Goal: Information Seeking & Learning: Learn about a topic

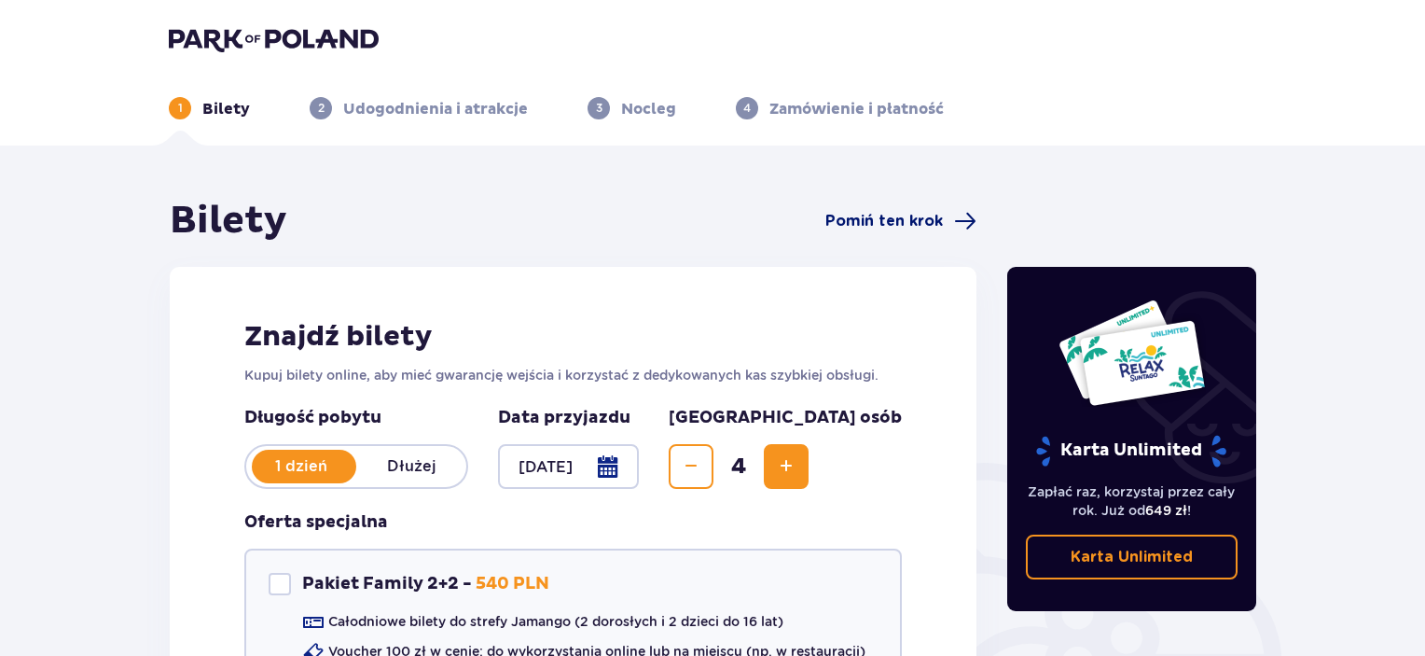
click at [895, 215] on span "Pomiń ten krok" at bounding box center [884, 221] width 118 height 21
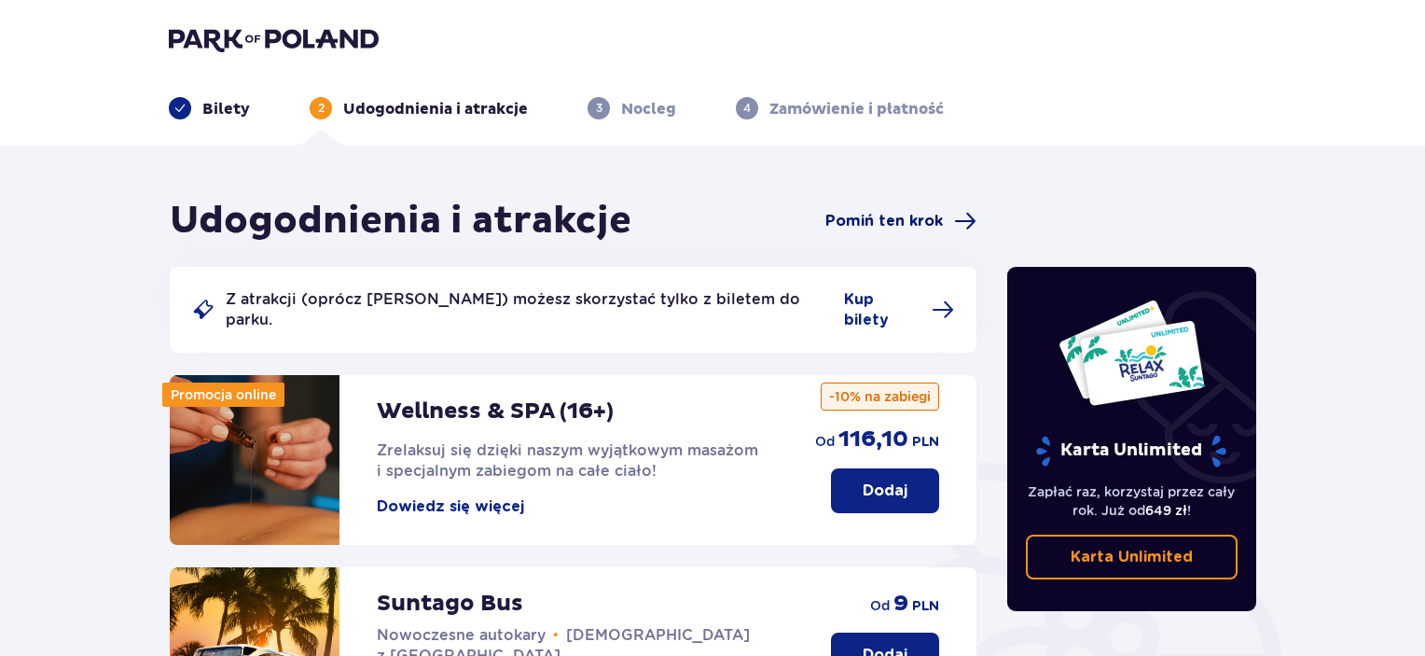
click at [913, 213] on span "Pomiń ten krok" at bounding box center [884, 221] width 118 height 21
click at [242, 36] on img at bounding box center [274, 39] width 210 height 26
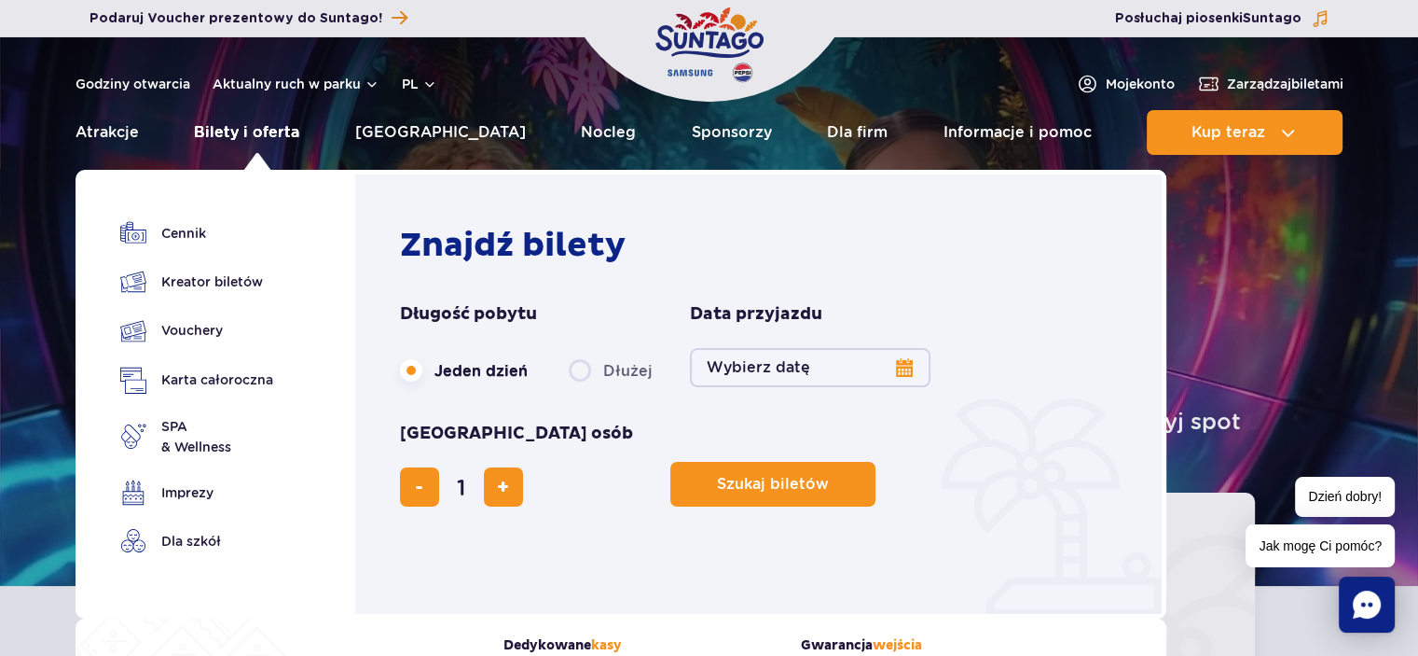
click at [251, 135] on link "Bilety i oferta" at bounding box center [246, 132] width 105 height 45
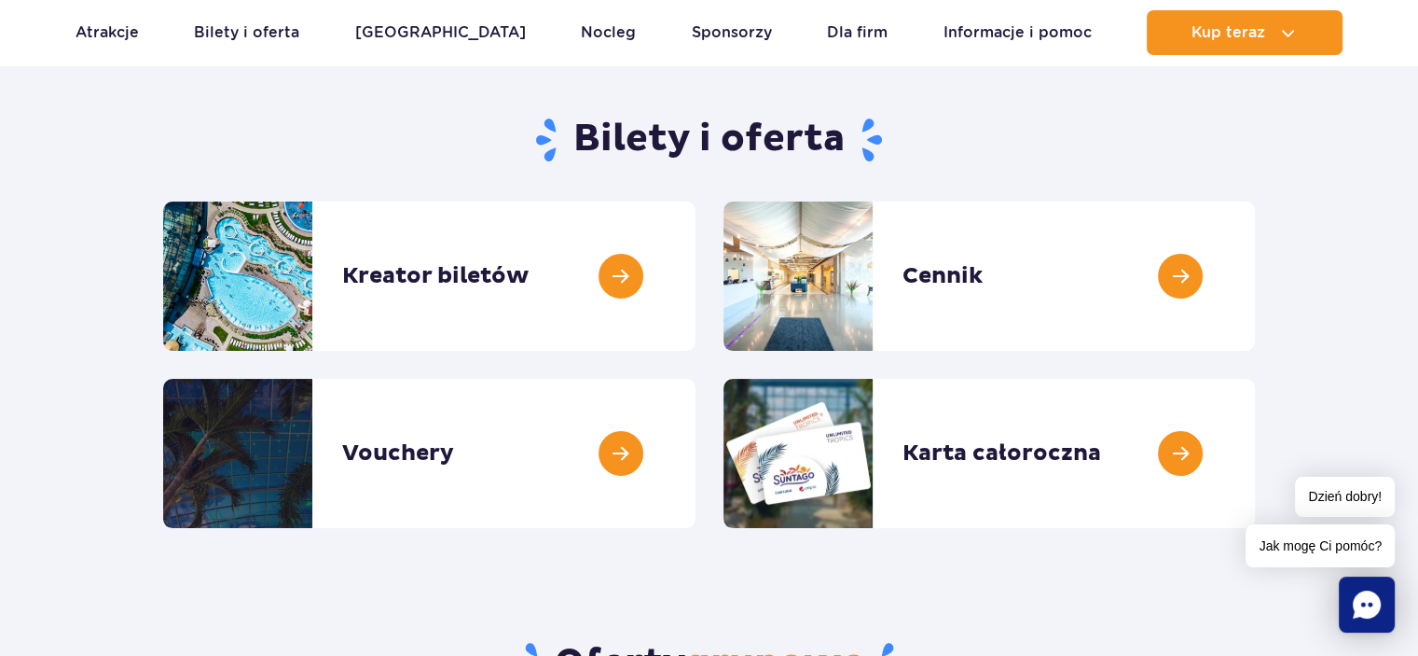
scroll to position [187, 0]
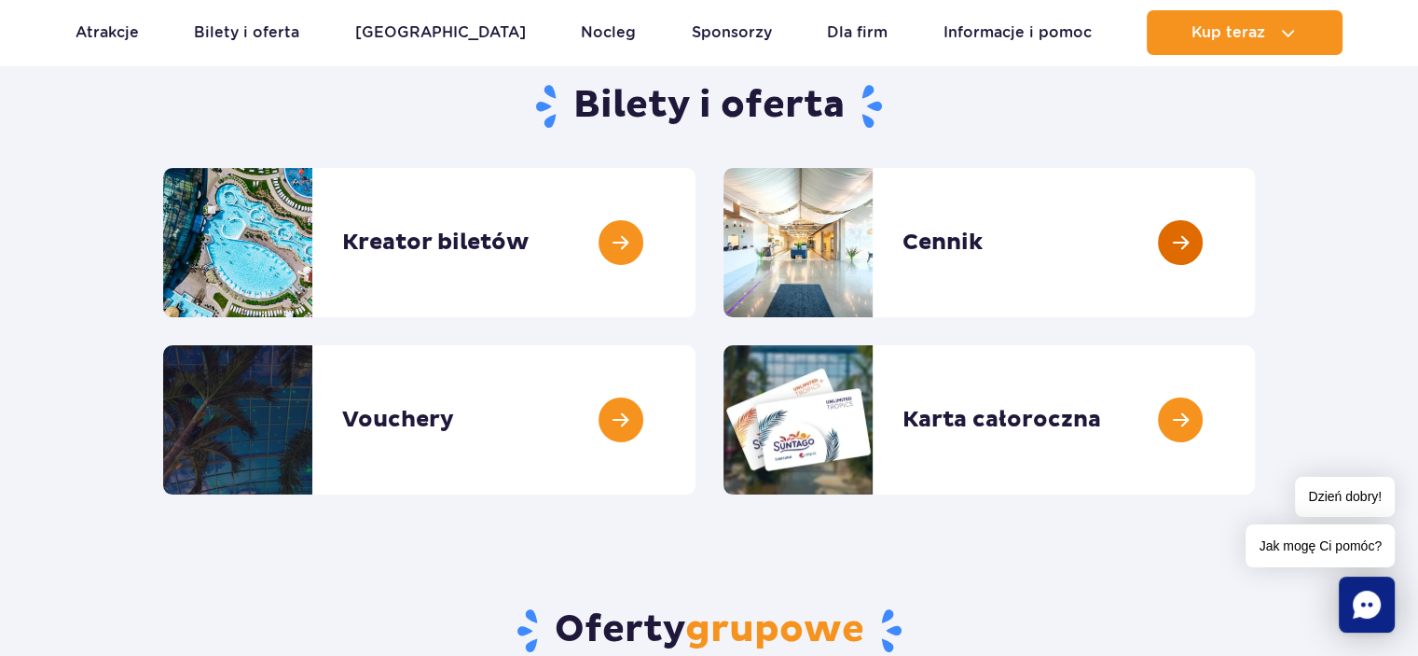
click at [1255, 238] on link at bounding box center [1255, 242] width 0 height 149
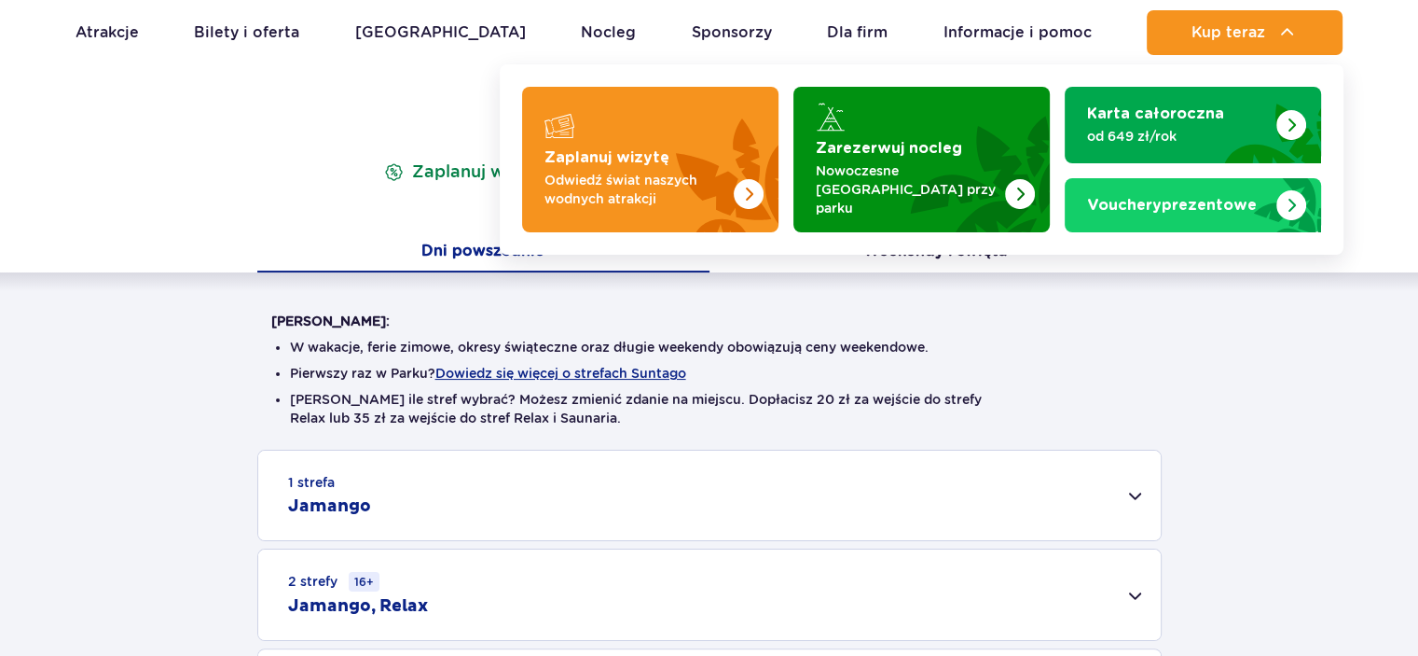
scroll to position [280, 0]
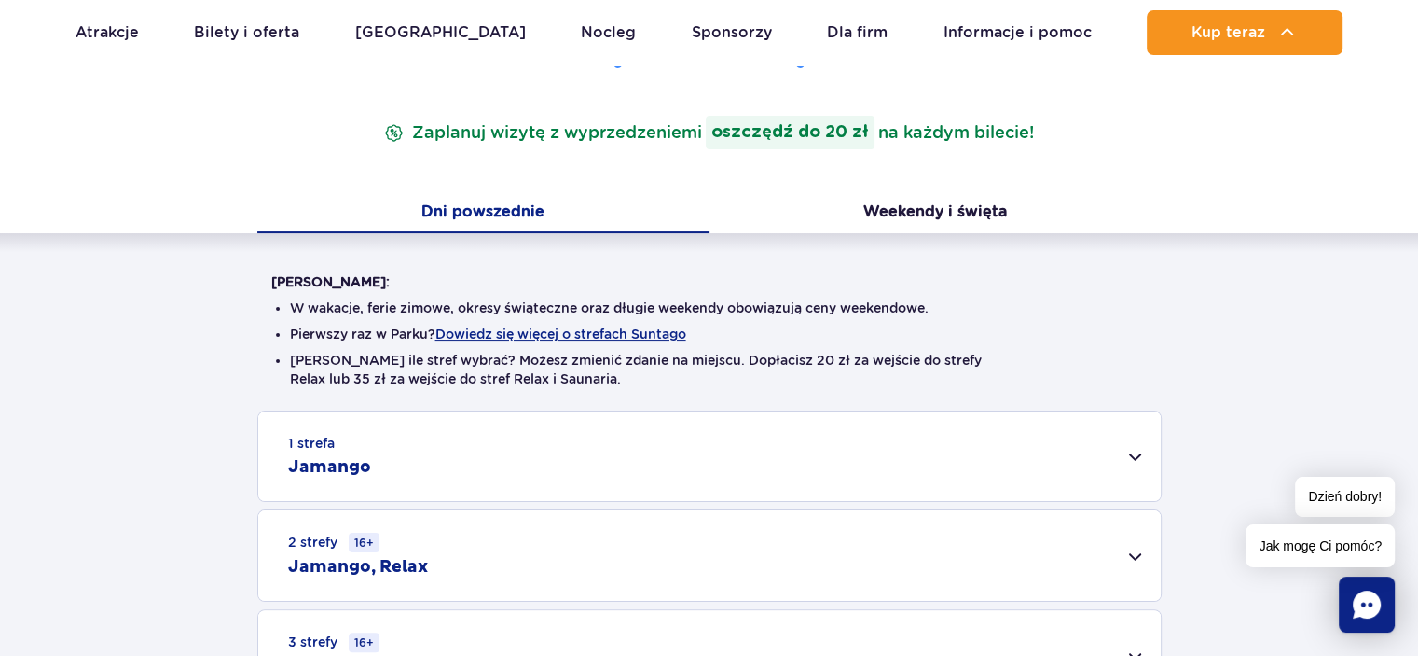
click at [1293, 375] on div "Warto wiedzieć: W wakacje, ferie zimowe, okresy świąteczne oraz długie weekendy…" at bounding box center [709, 467] width 1418 height 468
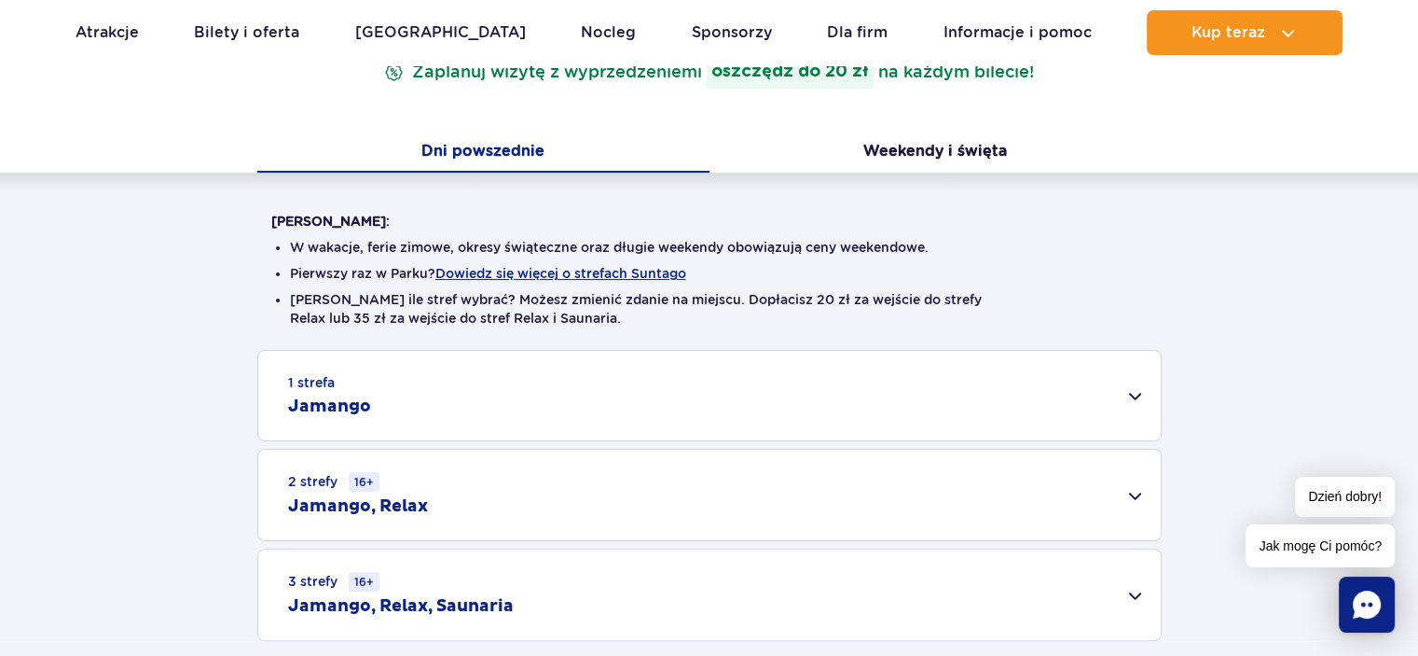
scroll to position [373, 0]
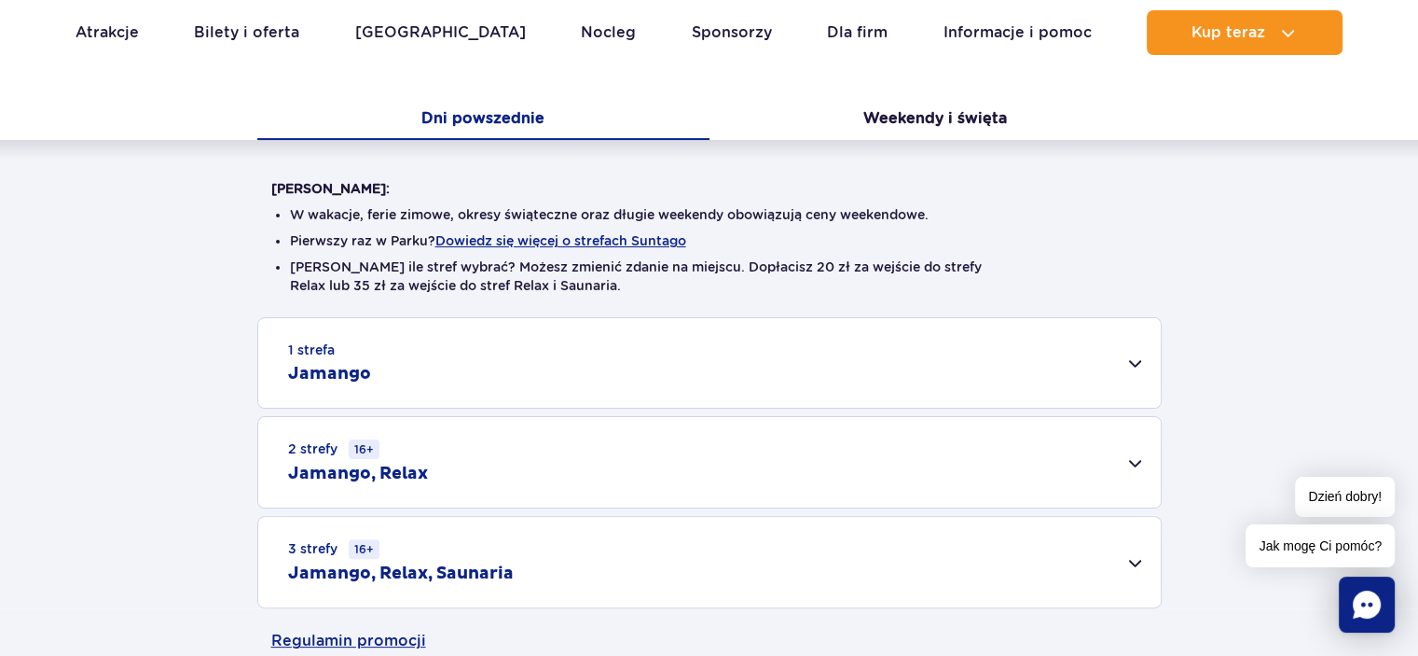
click at [1083, 412] on div "1 strefa Jamango Dorosły (18 – 65 lat) / Nastolatek (16 – 18 lat) Ten sam dzień…" at bounding box center [709, 462] width 1418 height 291
click at [1138, 457] on div "2 strefy 16+ Jamango, Relax" at bounding box center [709, 462] width 903 height 90
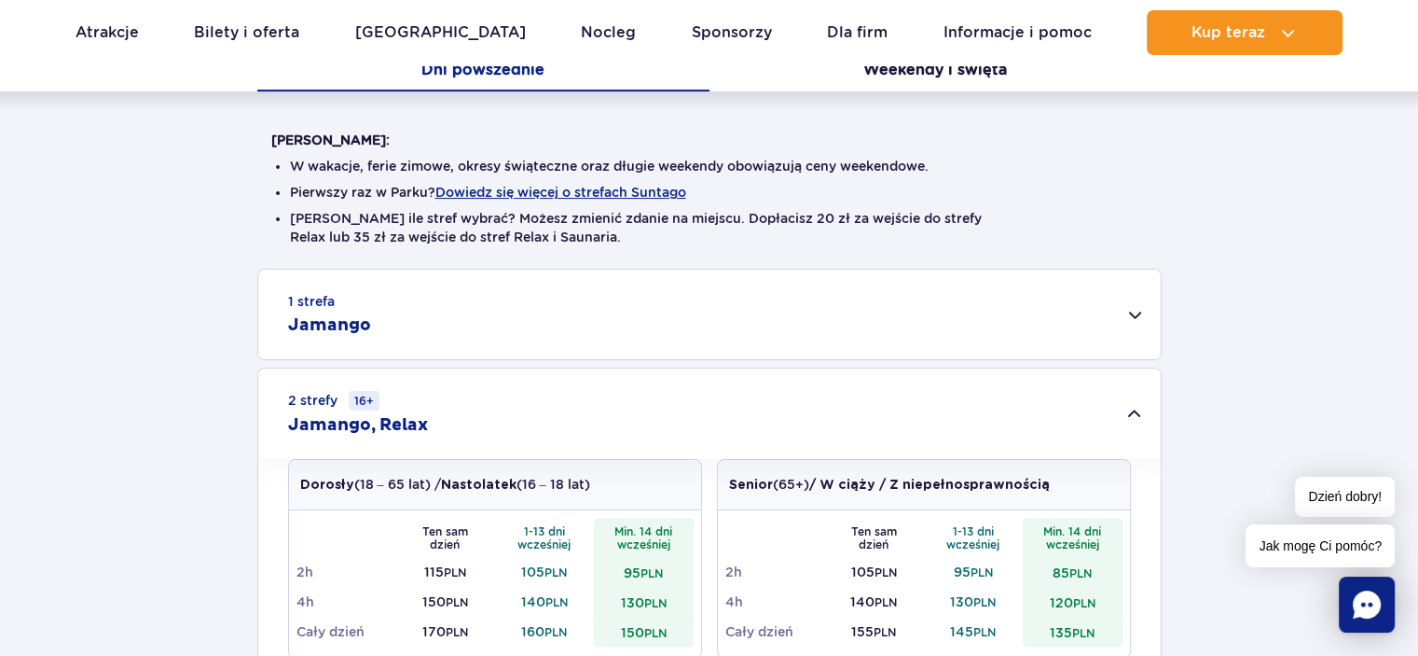
scroll to position [560, 0]
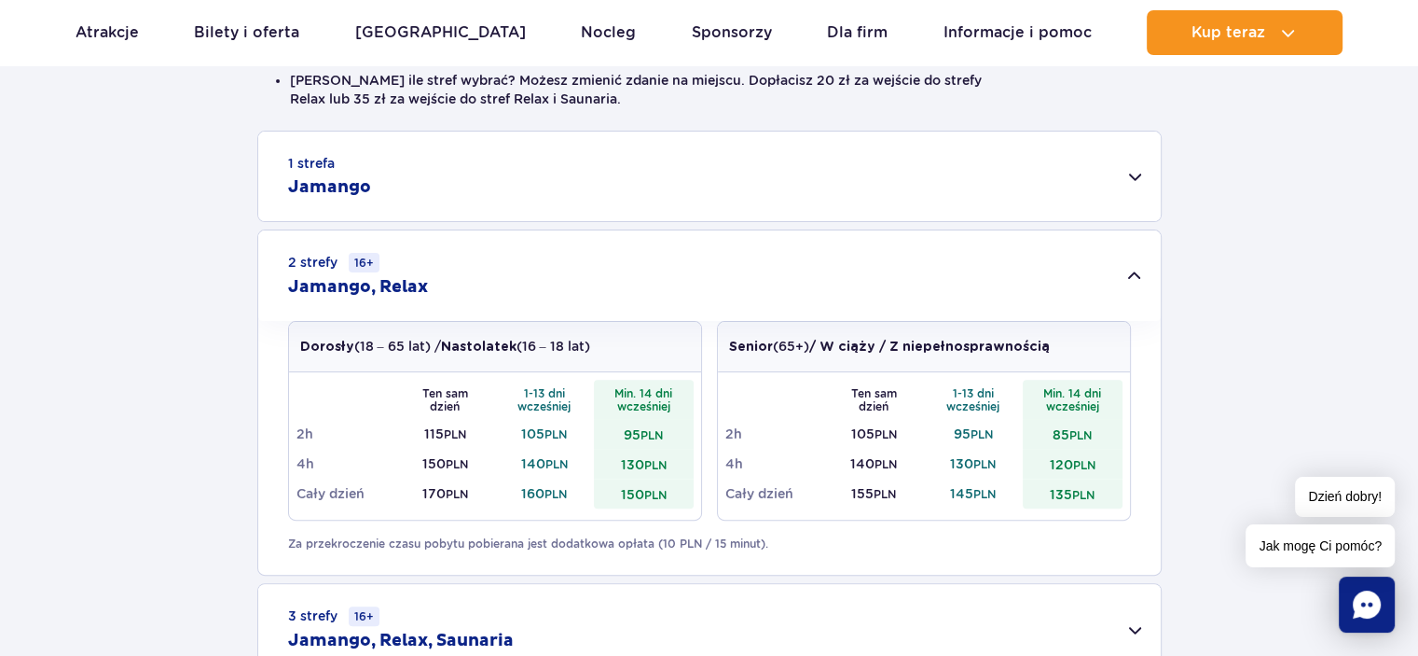
click at [808, 163] on div "1 strefa Jamango" at bounding box center [709, 176] width 903 height 90
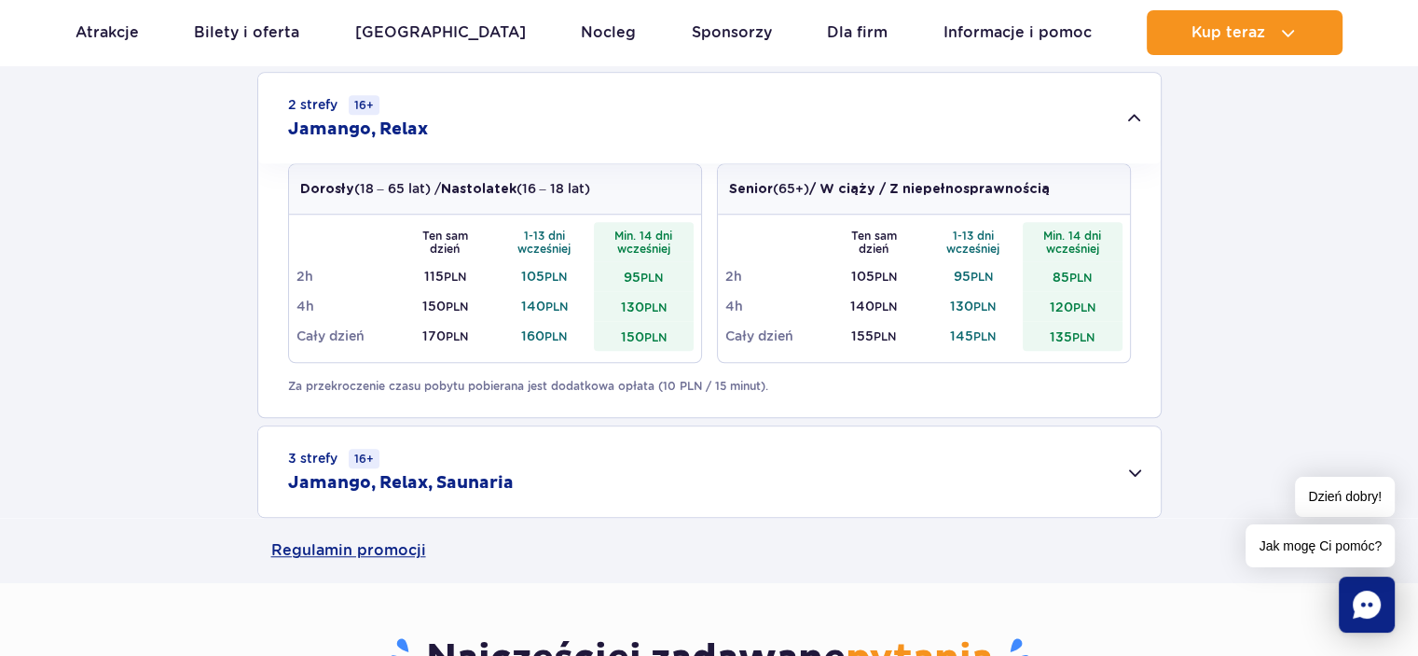
scroll to position [1679, 0]
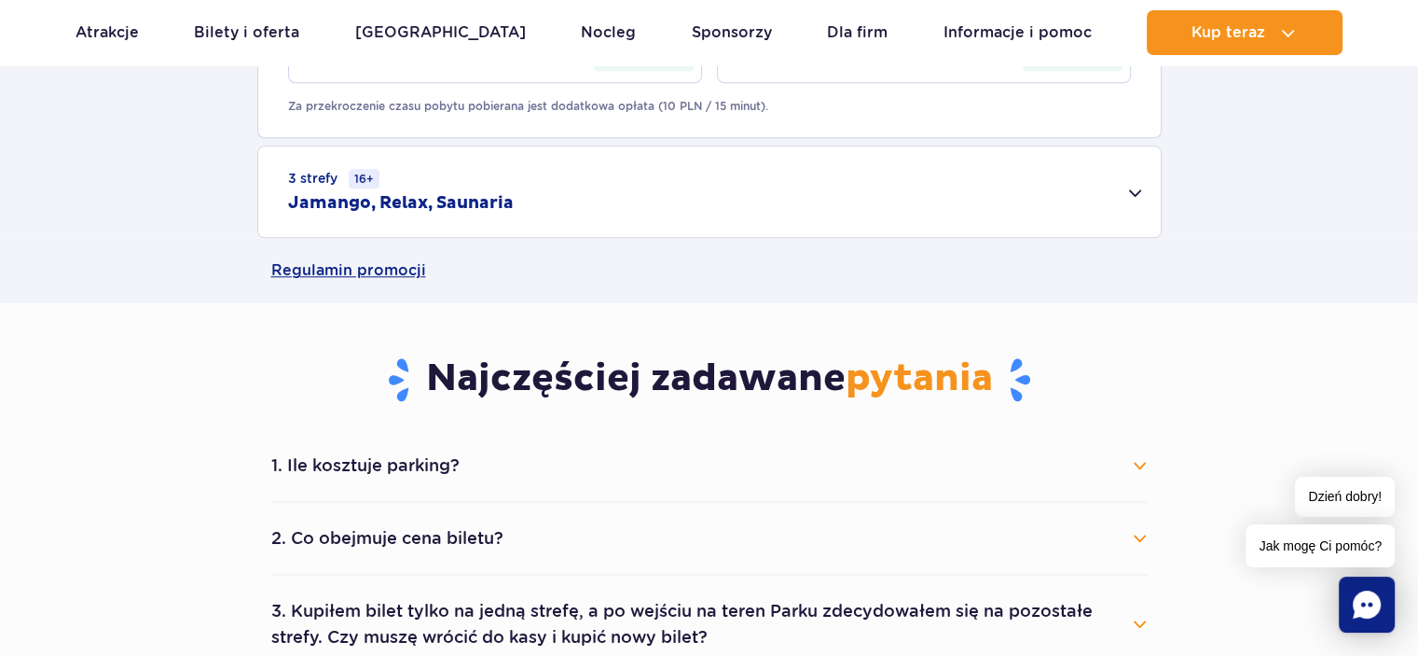
click at [1096, 196] on div "3 strefy 16+ Jamango, Relax, Saunaria" at bounding box center [709, 191] width 903 height 90
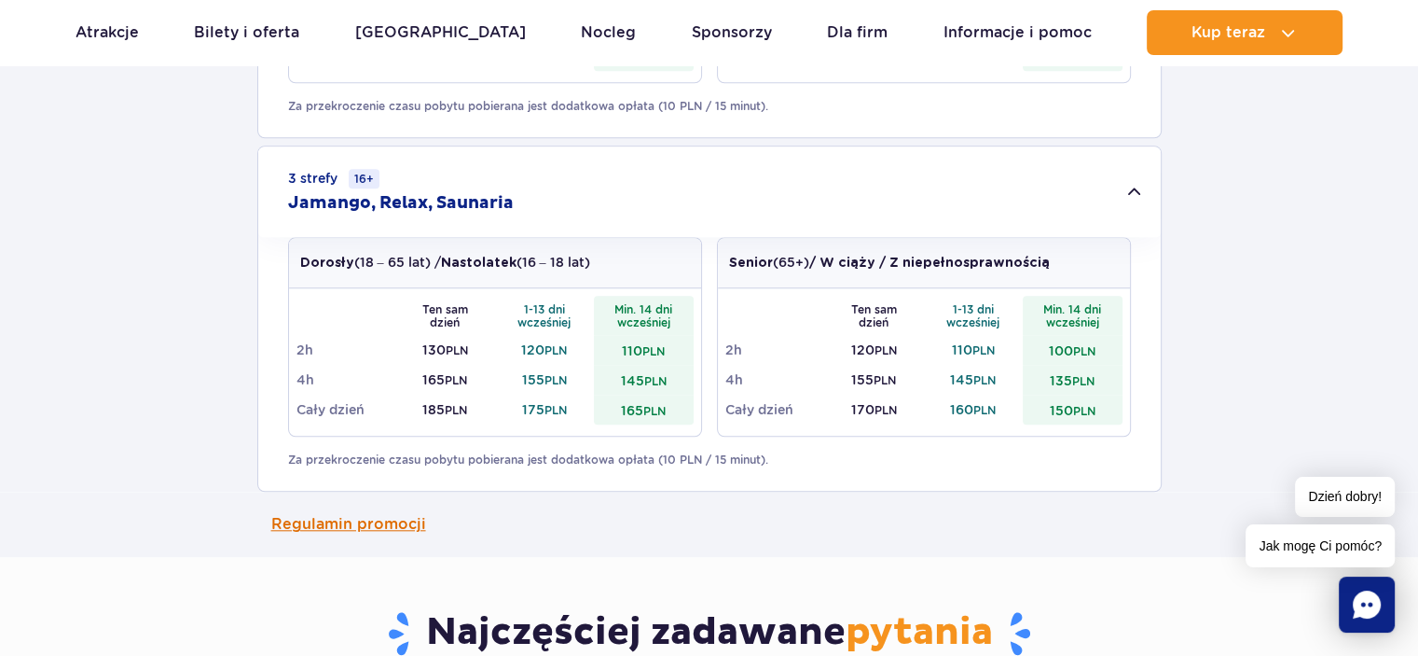
click at [955, 539] on link "Regulamin promocji" at bounding box center [709, 523] width 877 height 65
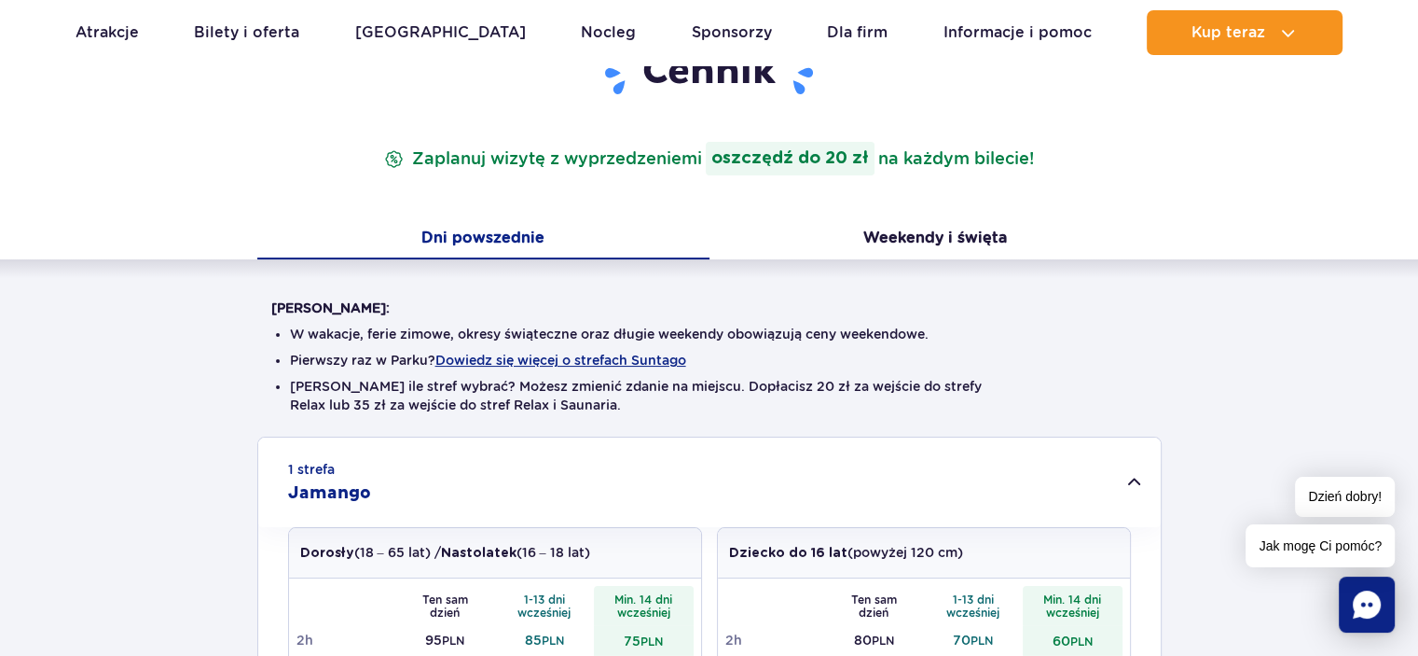
scroll to position [67, 0]
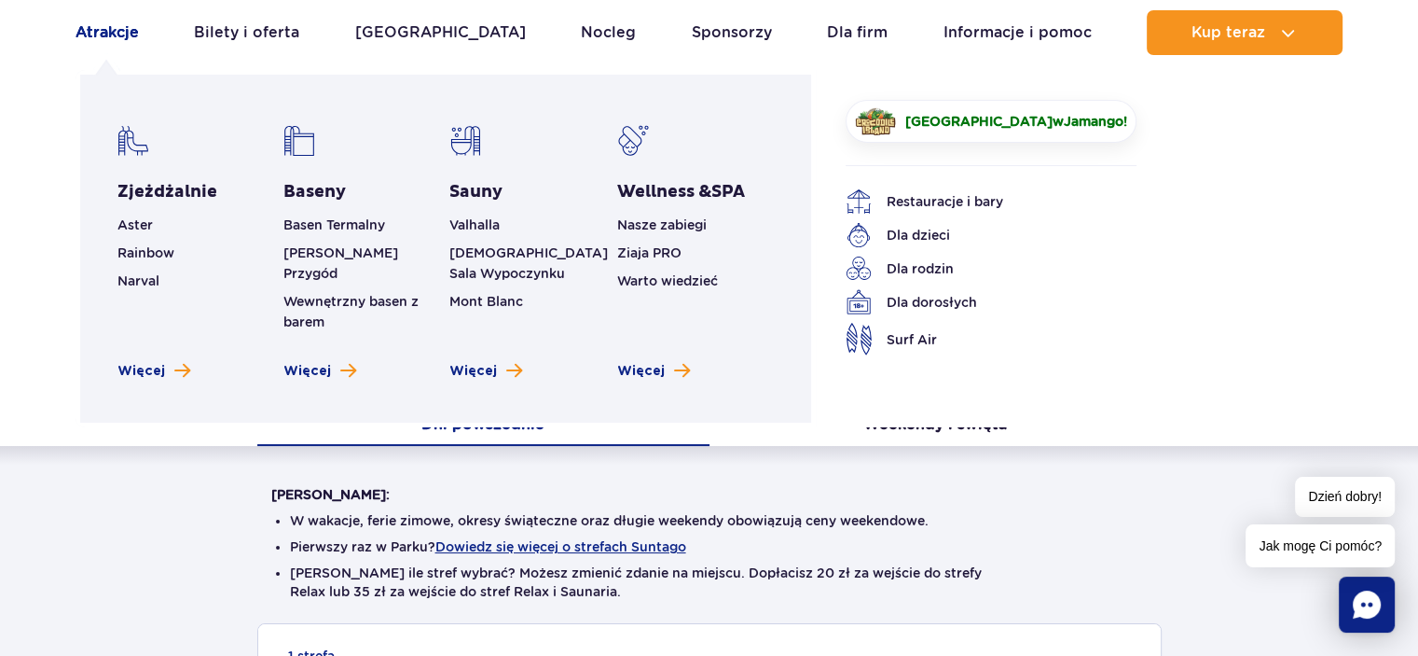
click at [91, 33] on link "Atrakcje" at bounding box center [107, 32] width 63 height 45
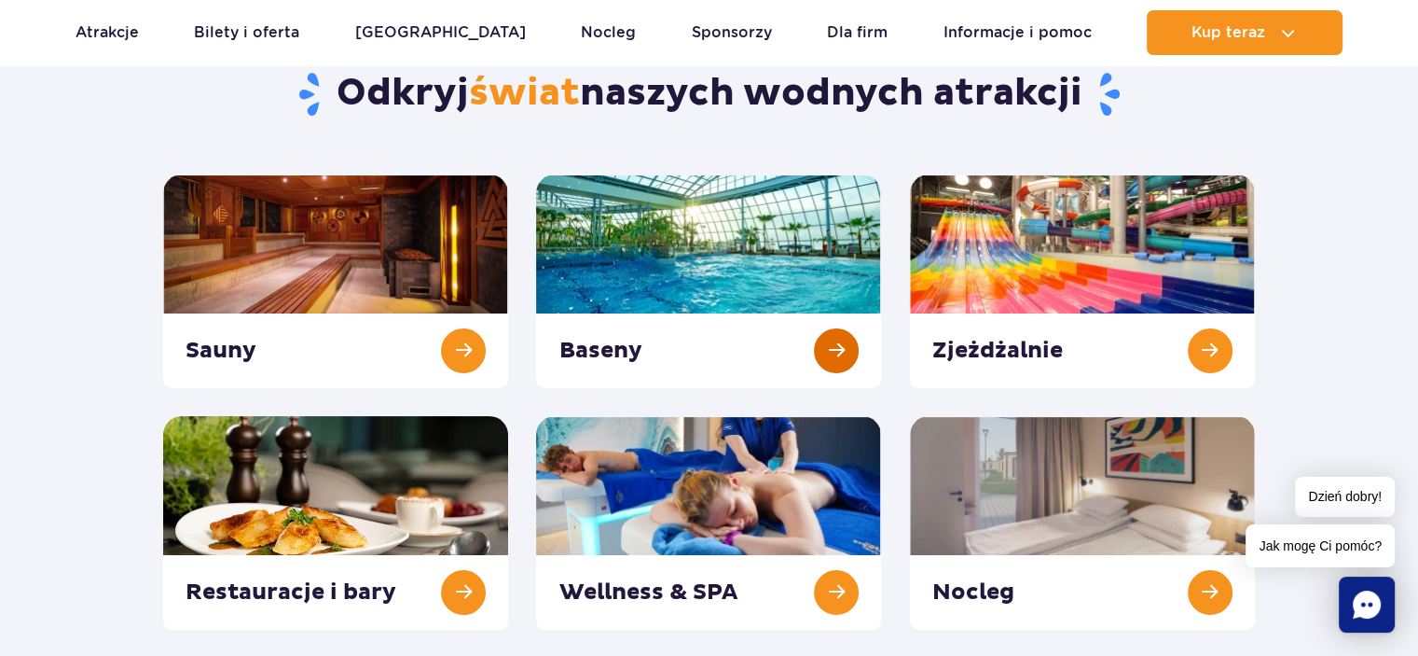
scroll to position [187, 0]
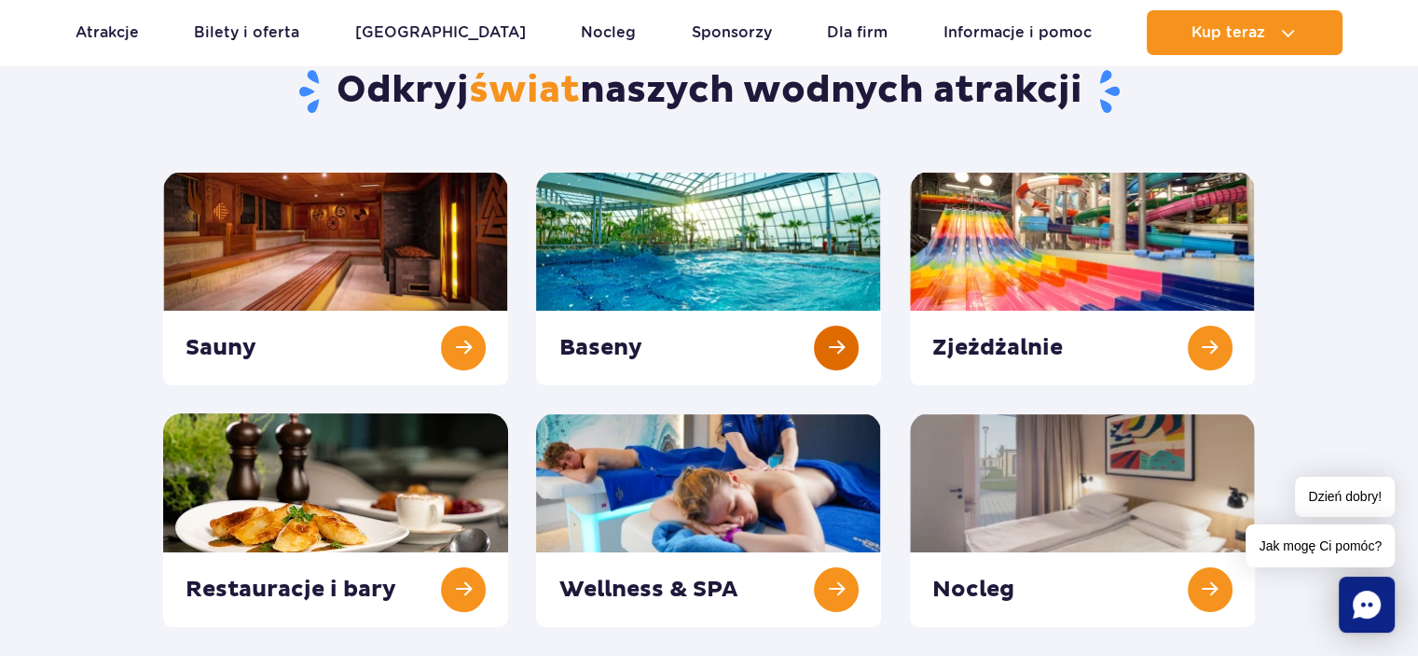
click at [850, 350] on link at bounding box center [708, 279] width 345 height 214
click at [1186, 347] on link at bounding box center [1082, 279] width 345 height 214
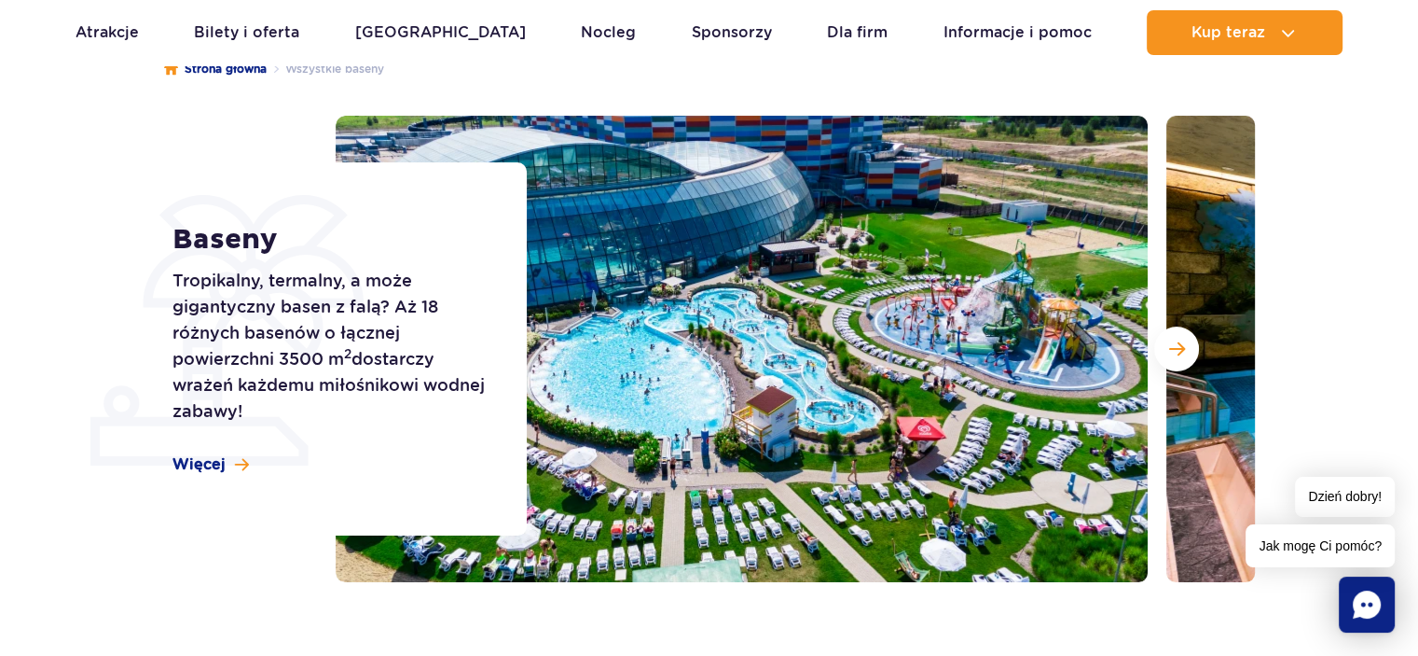
scroll to position [280, 0]
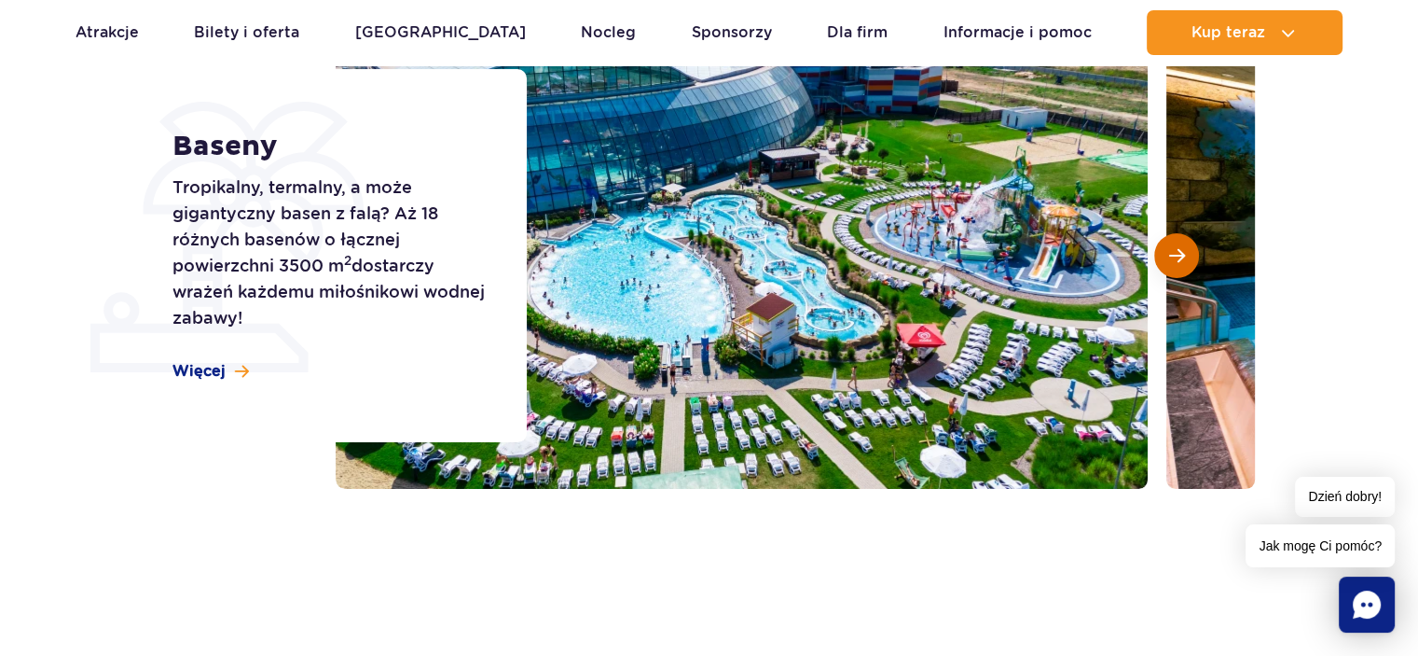
click at [1171, 264] on button "Następny slajd" at bounding box center [1176, 255] width 45 height 45
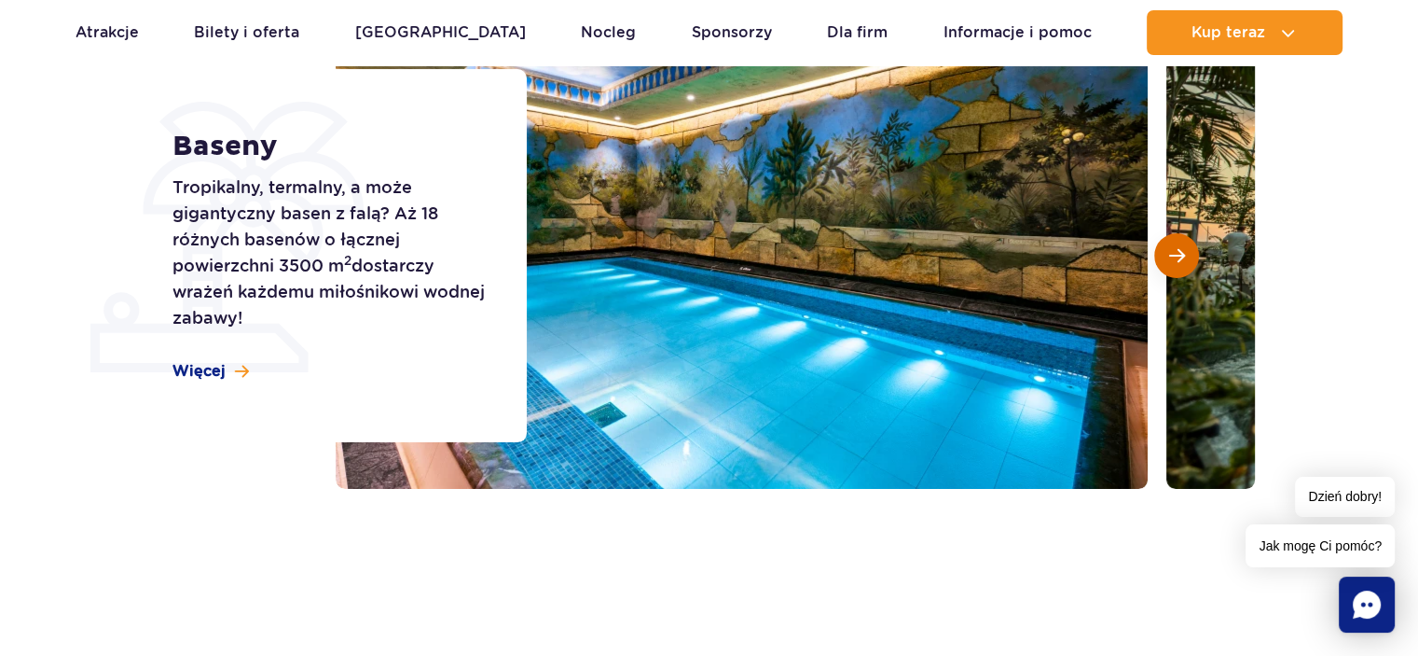
click at [1171, 264] on button "Następny slajd" at bounding box center [1176, 255] width 45 height 45
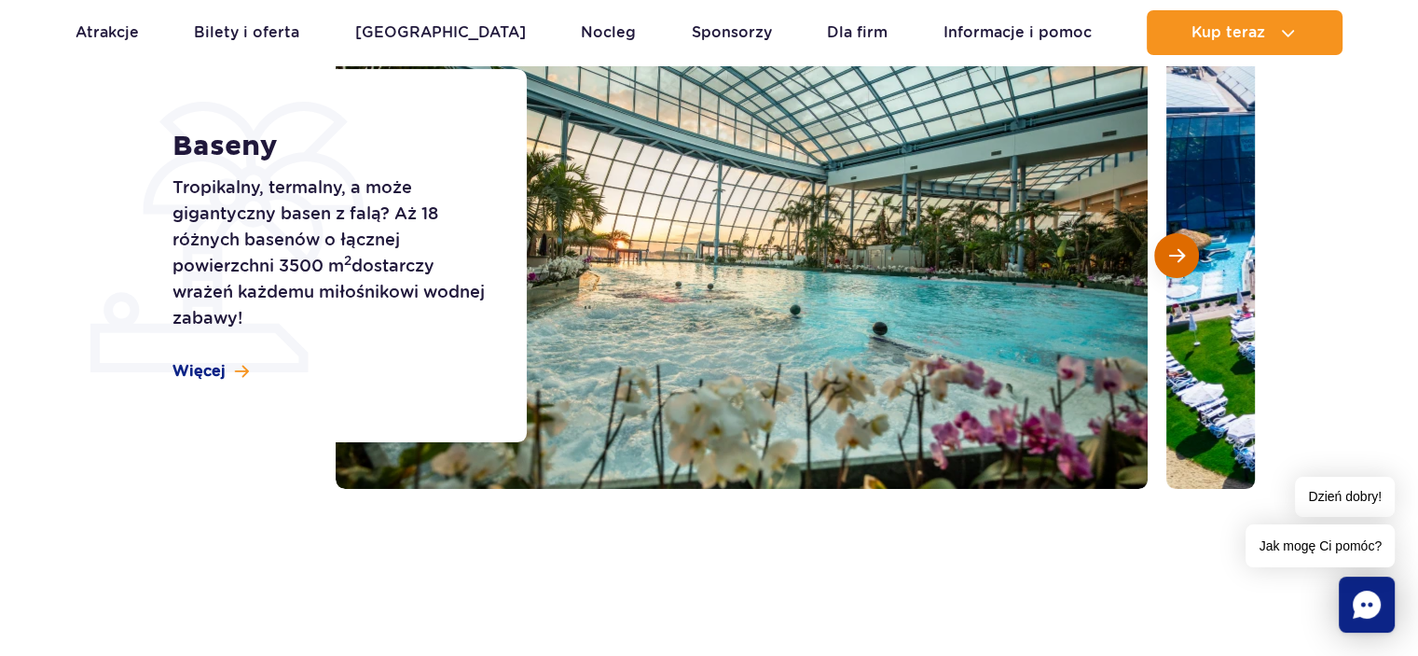
click at [1171, 264] on button "Następny slajd" at bounding box center [1176, 255] width 45 height 45
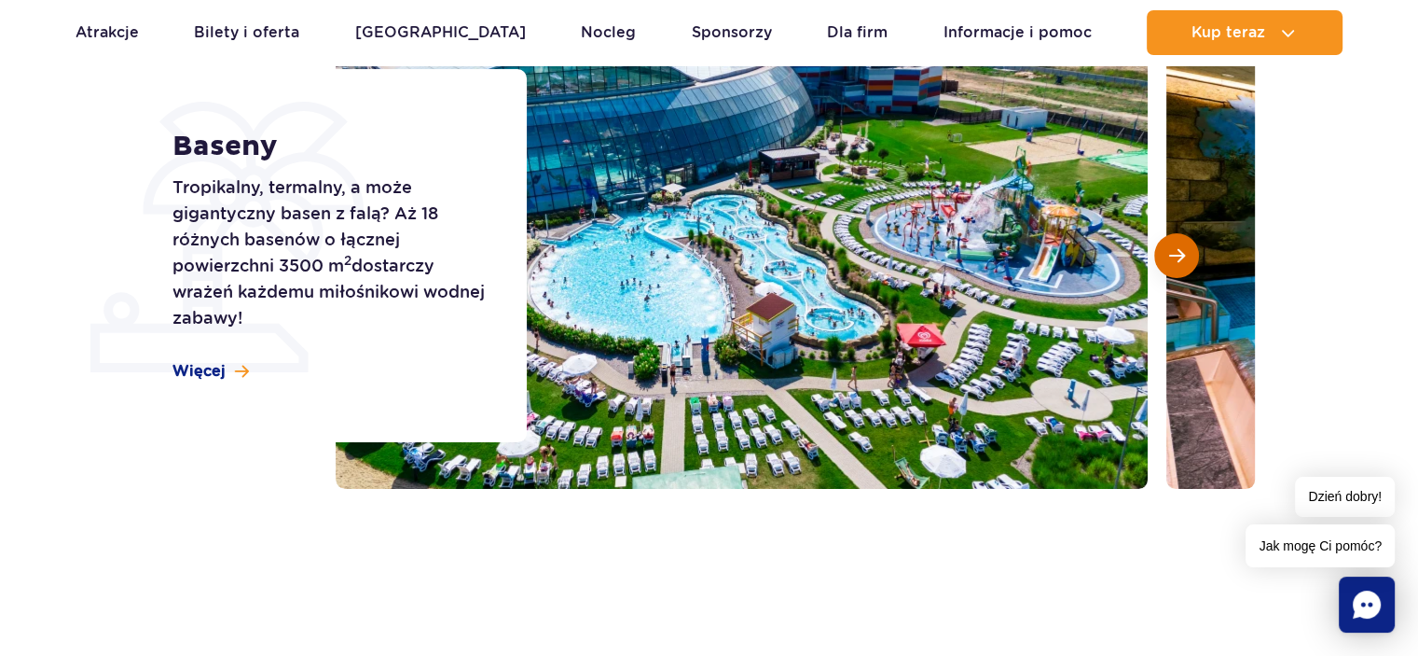
click at [1171, 264] on button "Następny slajd" at bounding box center [1176, 255] width 45 height 45
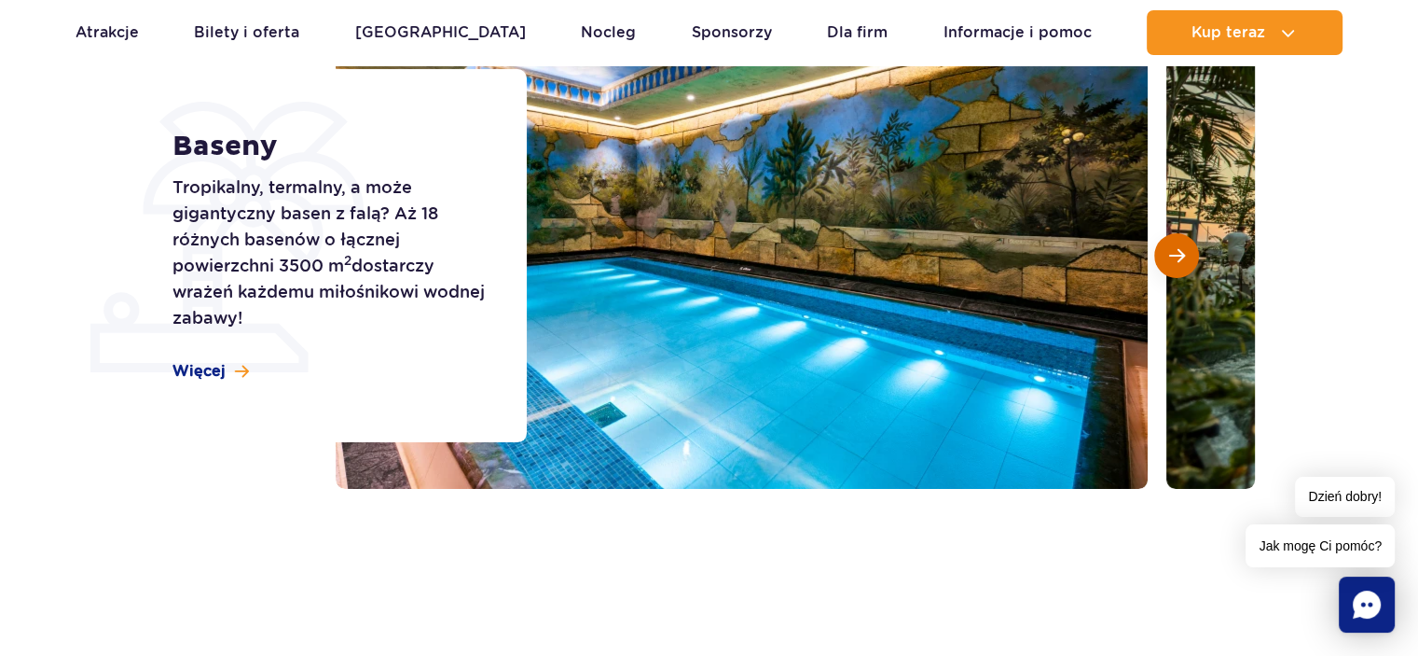
click at [1171, 265] on button "Następny slajd" at bounding box center [1176, 255] width 45 height 45
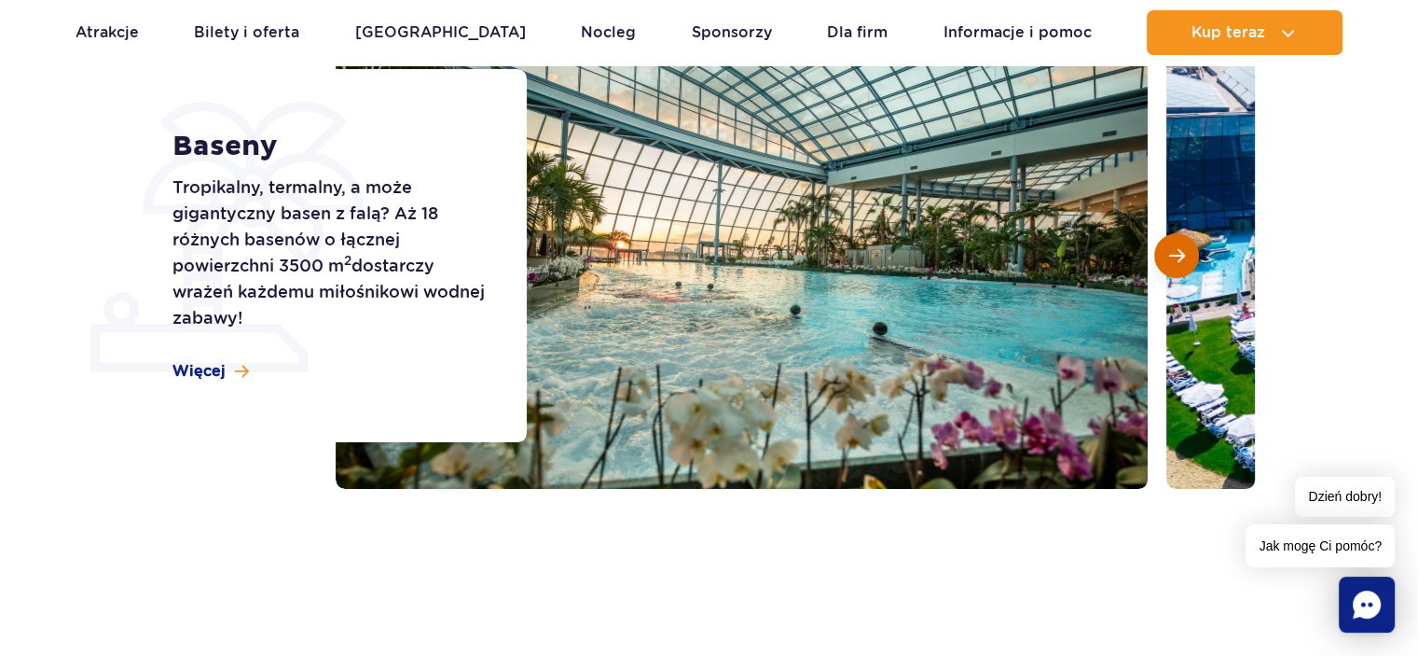
click at [1171, 265] on button "Następny slajd" at bounding box center [1176, 255] width 45 height 45
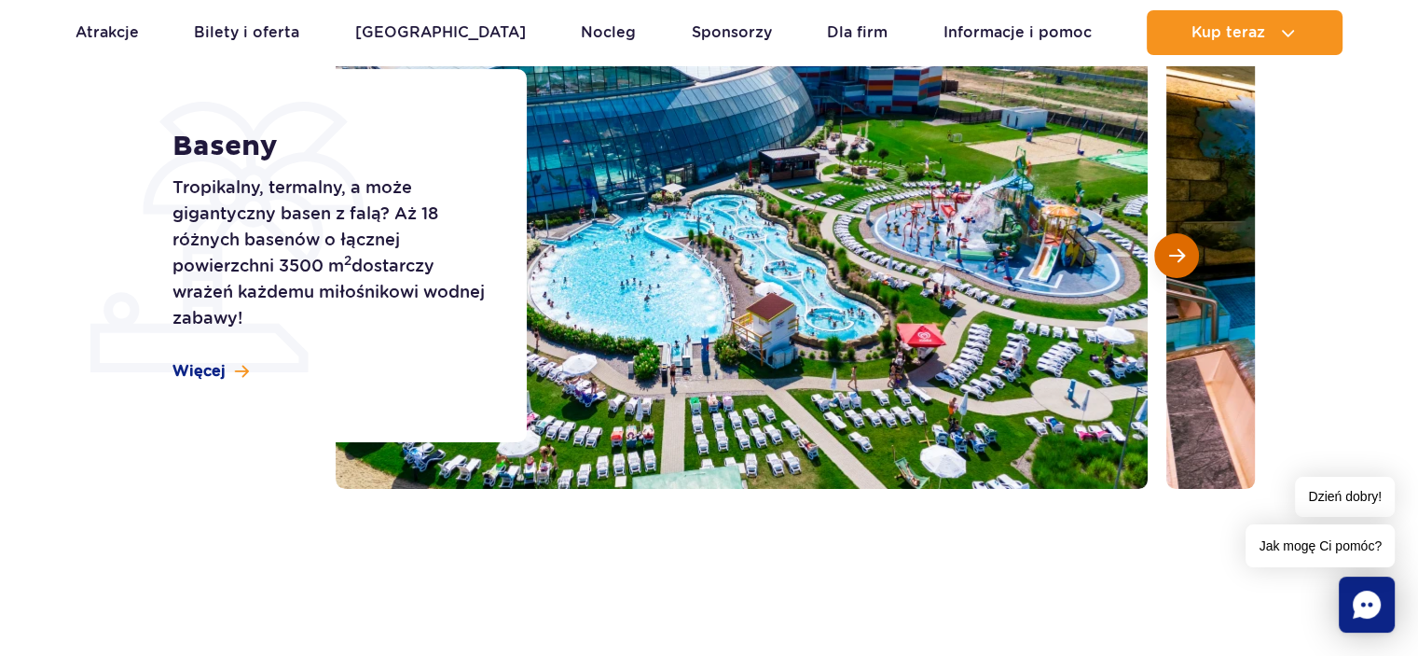
click at [1160, 256] on button "Następny slajd" at bounding box center [1176, 255] width 45 height 45
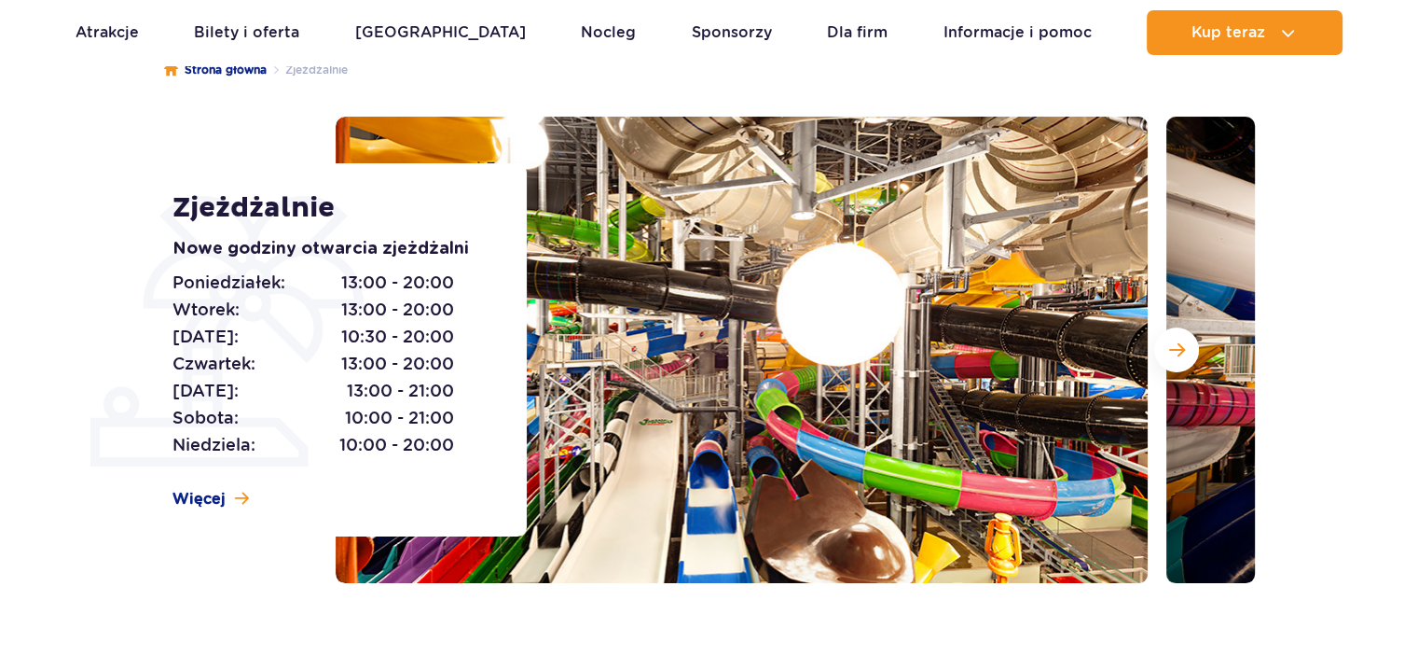
scroll to position [187, 0]
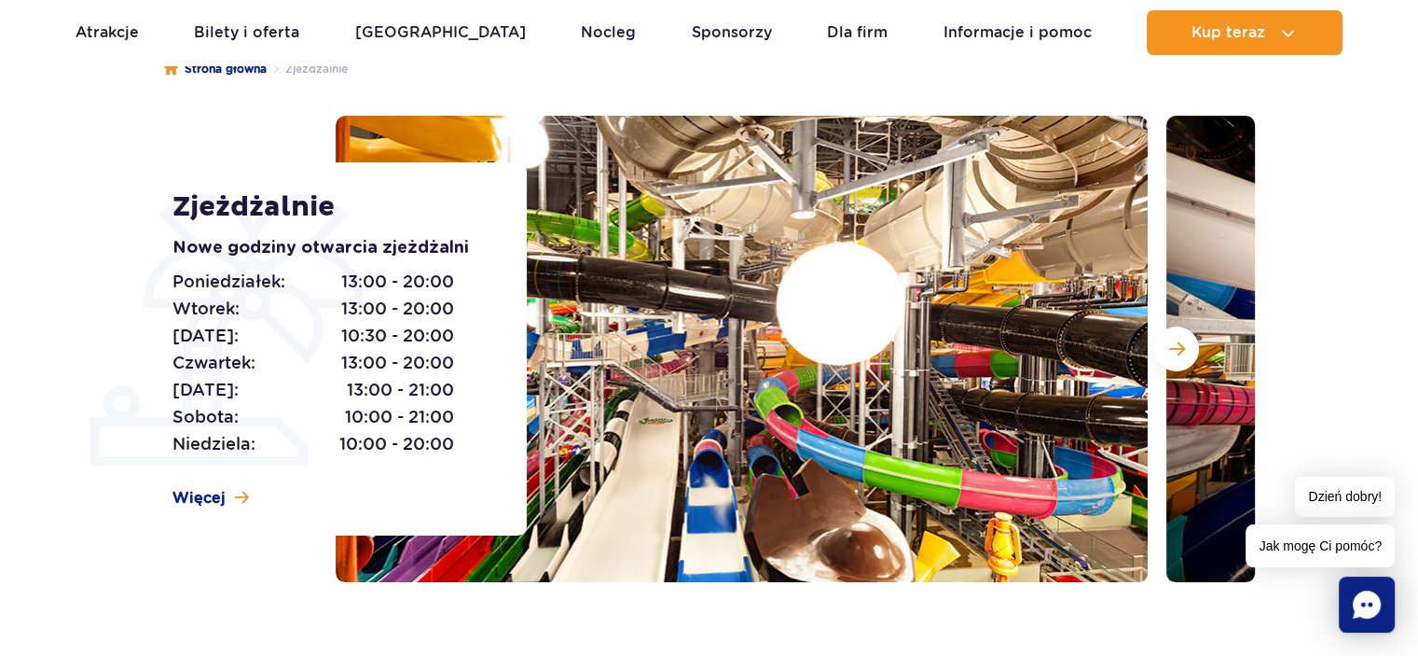
click at [1186, 348] on button "Następny slajd" at bounding box center [1176, 348] width 45 height 45
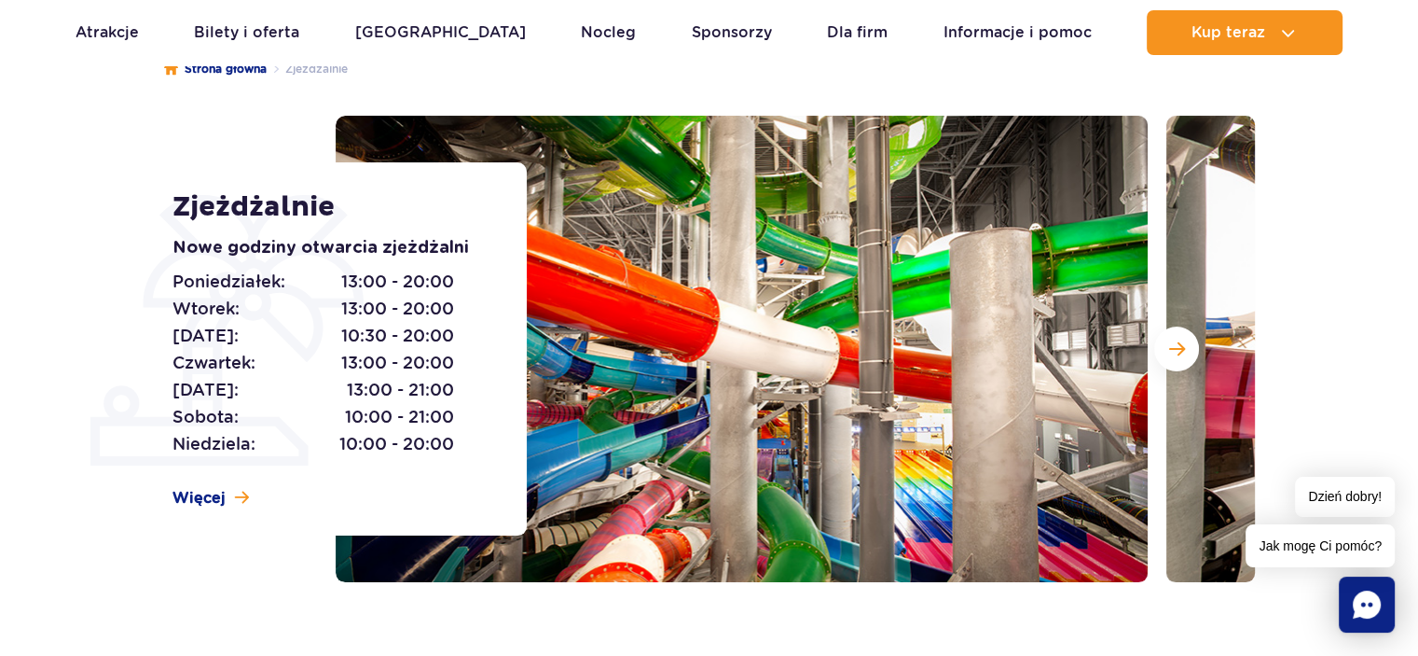
click at [1186, 348] on button "Następny slajd" at bounding box center [1176, 348] width 45 height 45
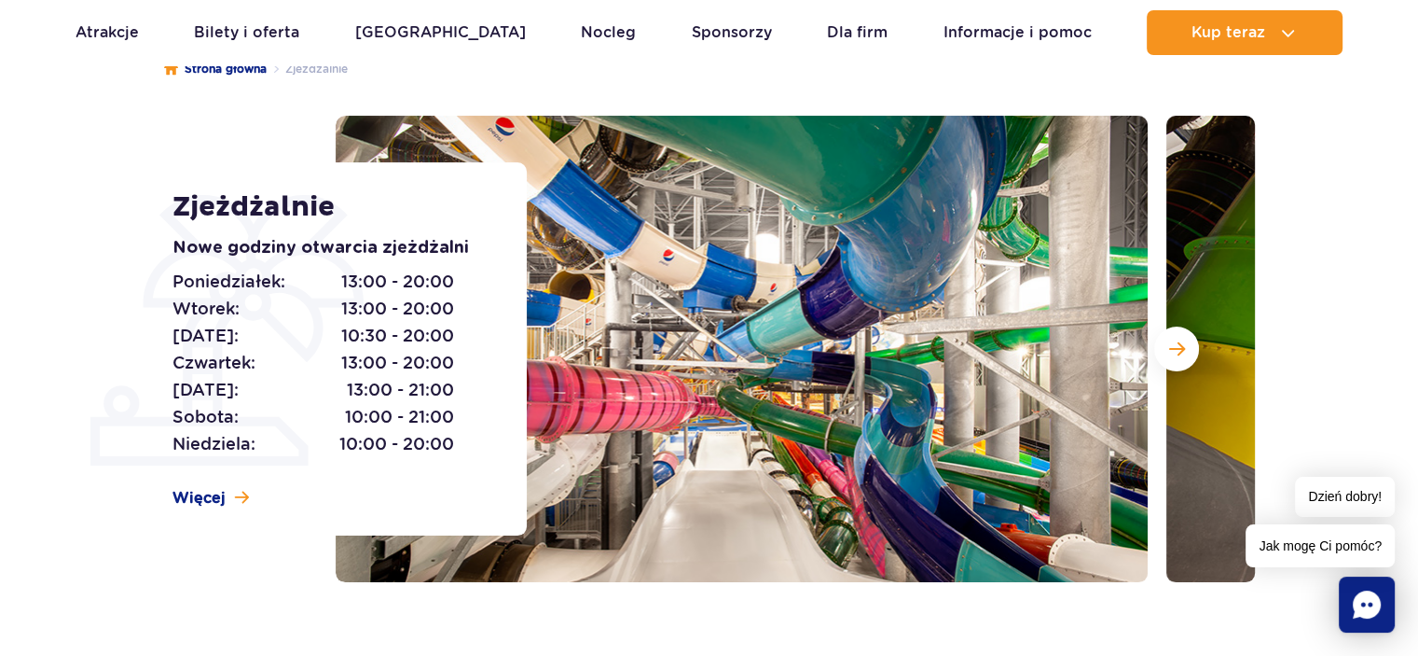
click at [1186, 348] on button "Następny slajd" at bounding box center [1176, 348] width 45 height 45
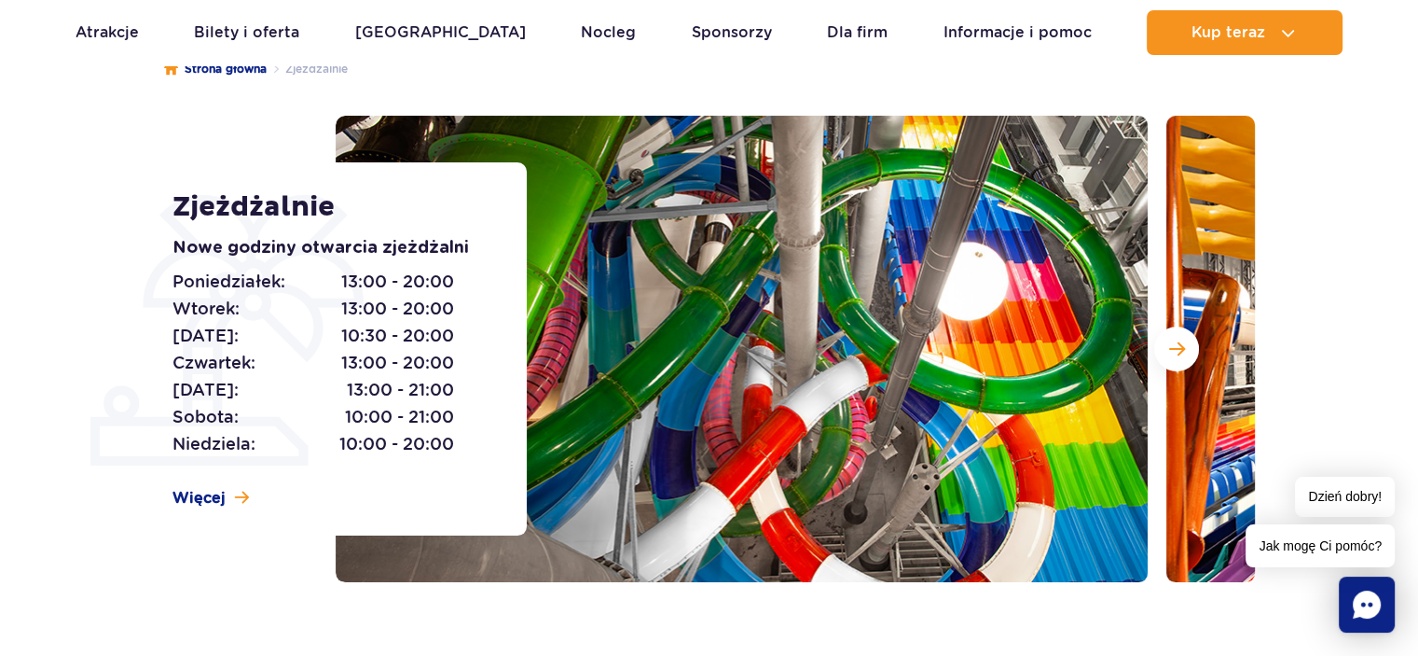
click at [1186, 348] on button "Następny slajd" at bounding box center [1176, 348] width 45 height 45
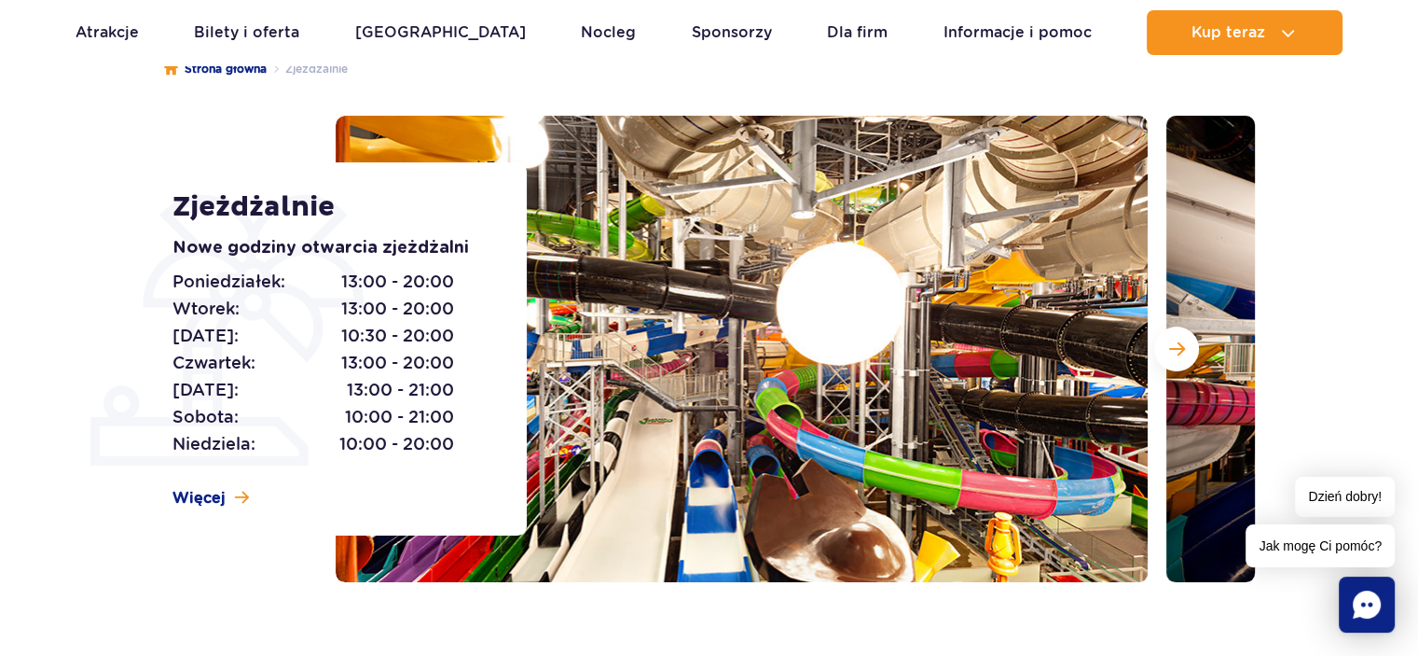
click at [1186, 348] on button "Następny slajd" at bounding box center [1176, 348] width 45 height 45
